Goal: Transaction & Acquisition: Purchase product/service

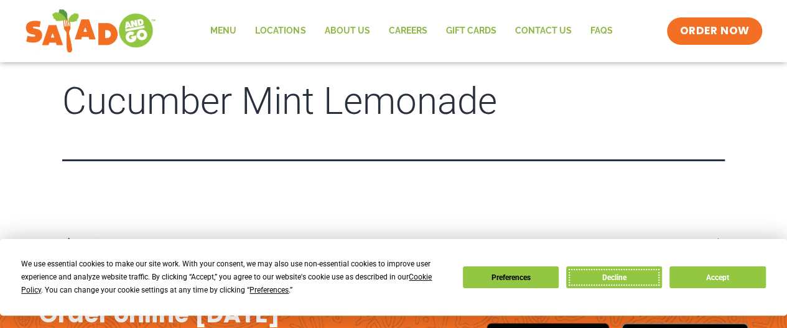
click at [626, 274] on button "Decline" at bounding box center [614, 277] width 96 height 22
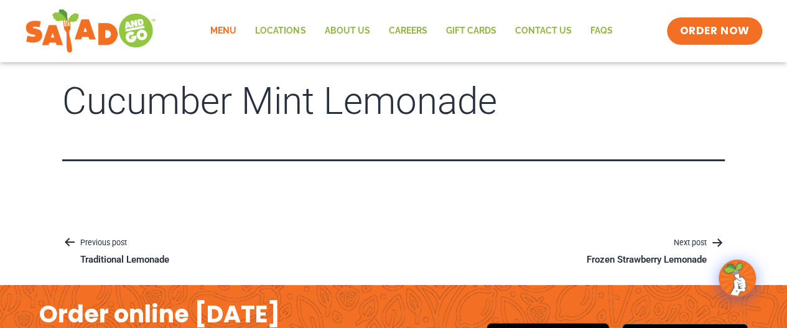
click at [240, 30] on link "Menu" at bounding box center [223, 31] width 45 height 29
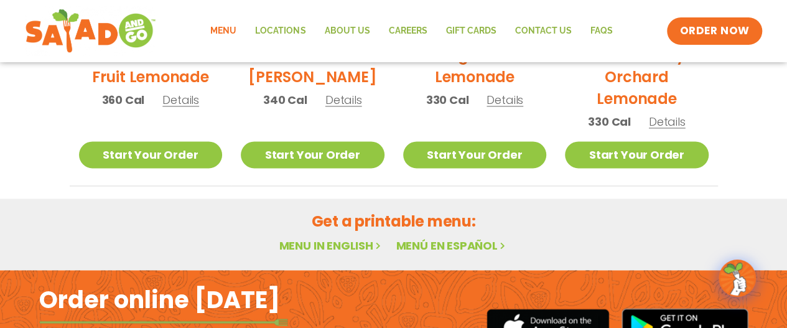
scroll to position [775, 0]
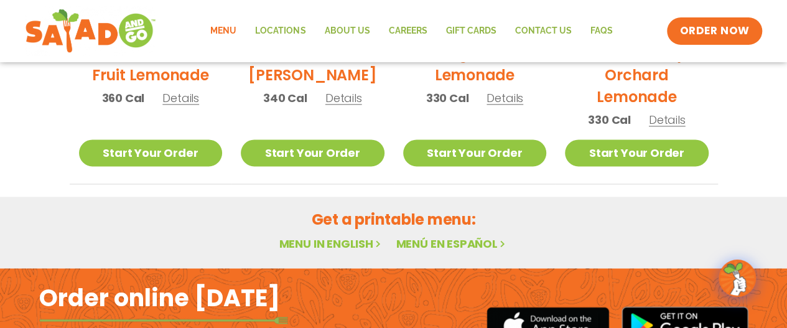
click at [350, 241] on link "Menu in English" at bounding box center [331, 244] width 104 height 16
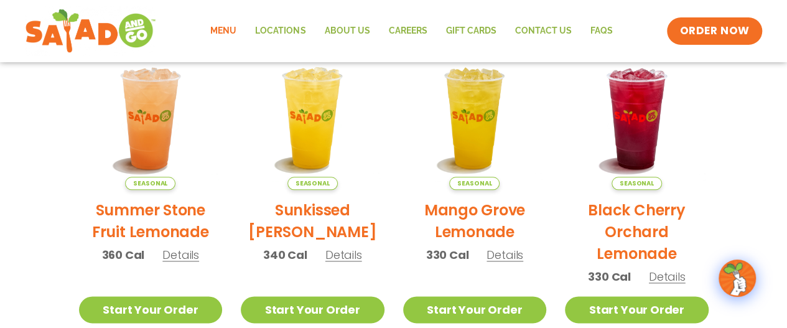
scroll to position [610, 0]
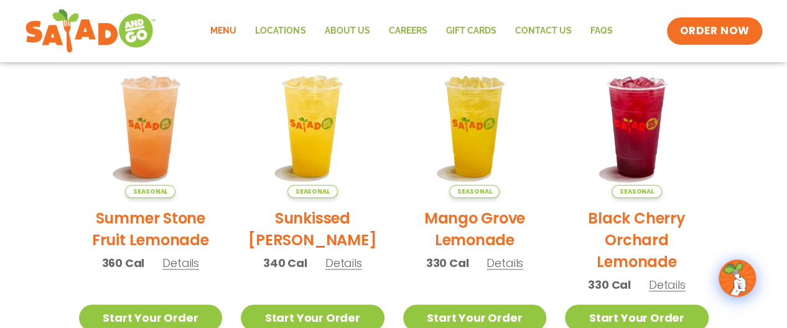
click at [338, 267] on span "Details" at bounding box center [343, 263] width 37 height 16
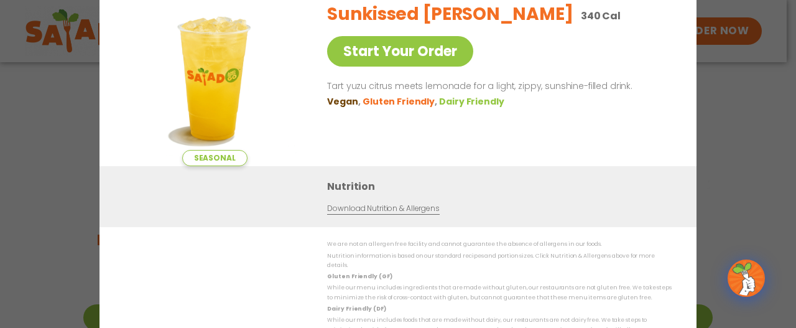
click at [731, 125] on div "Seasonal Start Your Order Sunkissed Yuzu Lemonade 340 Cal Start Your Order Tart…" at bounding box center [398, 164] width 796 height 328
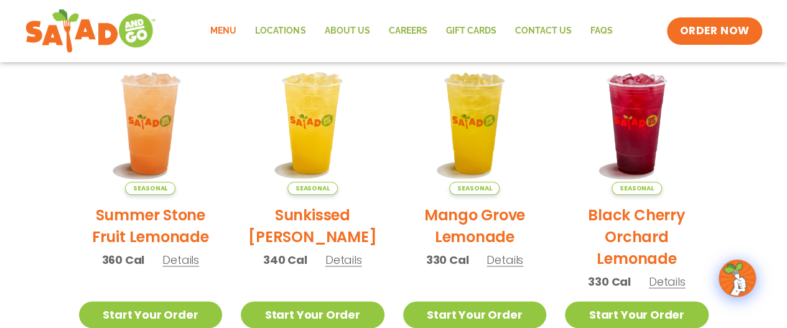
scroll to position [608, 0]
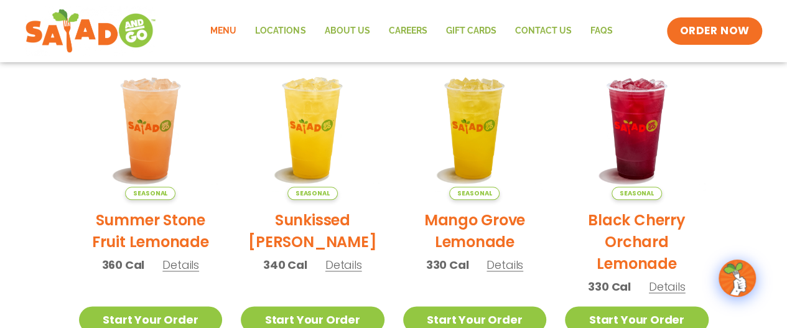
click at [180, 264] on span "Details" at bounding box center [180, 265] width 37 height 16
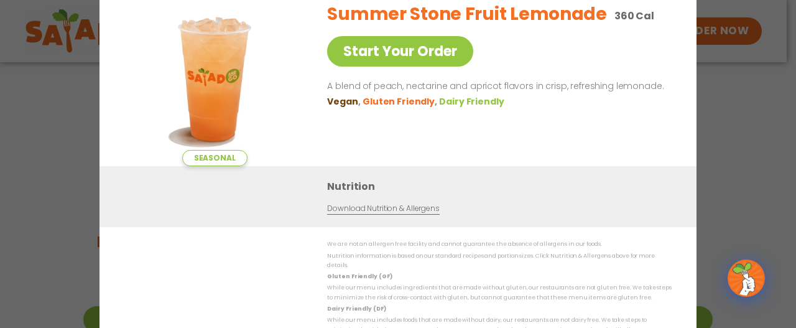
click at [729, 120] on div "Seasonal Start Your Order Summer Stone Fruit Lemonade 360 Cal Start Your Order …" at bounding box center [398, 164] width 796 height 328
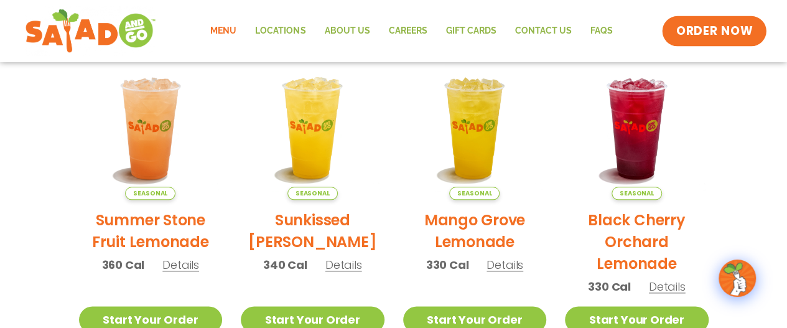
click at [708, 30] on span "ORDER NOW" at bounding box center [714, 31] width 77 height 16
